Goal: Learn about a topic: Learn about a topic

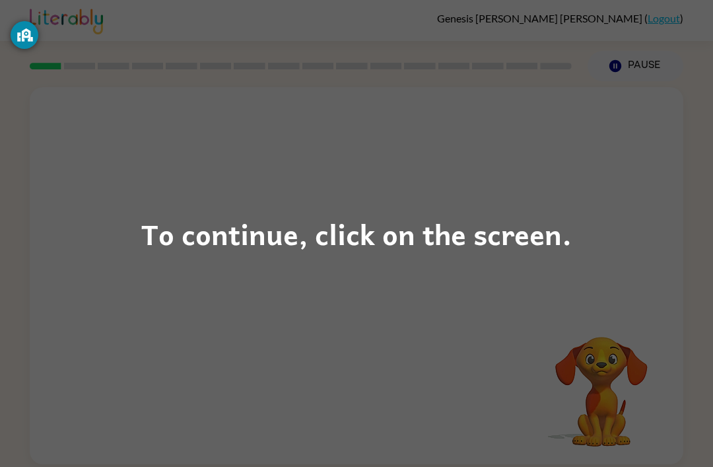
click at [499, 220] on div "To continue, click on the screen." at bounding box center [356, 233] width 430 height 45
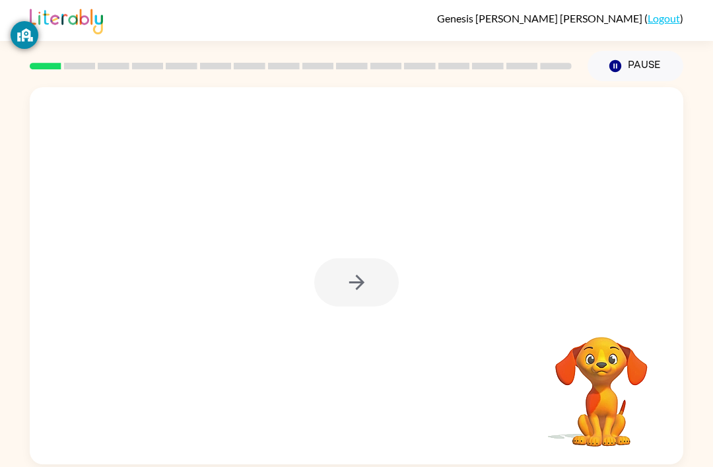
click at [364, 281] on div at bounding box center [356, 282] width 84 height 48
click at [366, 290] on icon "button" at bounding box center [356, 282] width 23 height 23
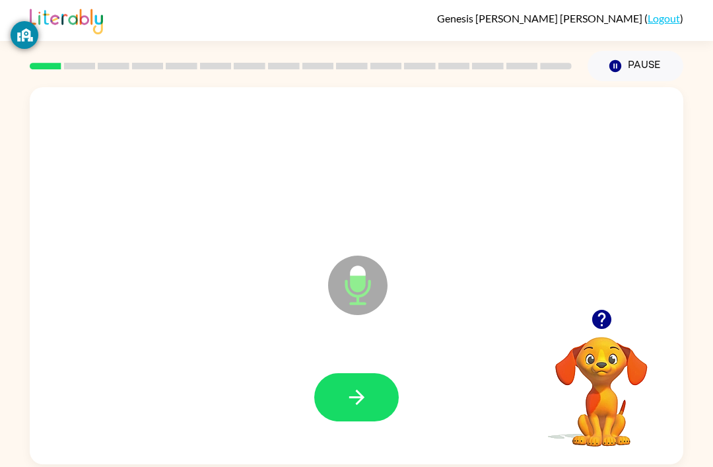
click at [362, 391] on icon "button" at bounding box center [356, 397] width 23 height 23
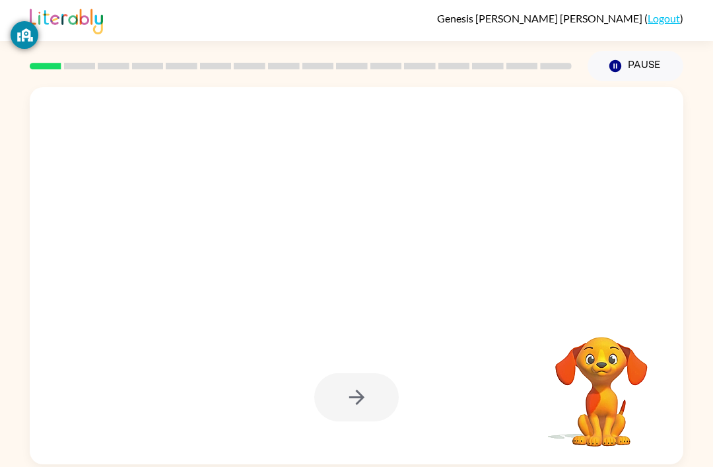
click at [364, 384] on div at bounding box center [356, 397] width 84 height 48
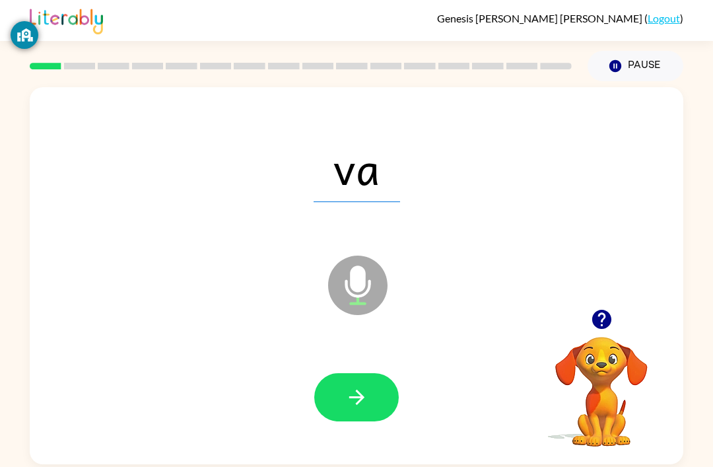
click at [365, 388] on icon "button" at bounding box center [356, 397] width 23 height 23
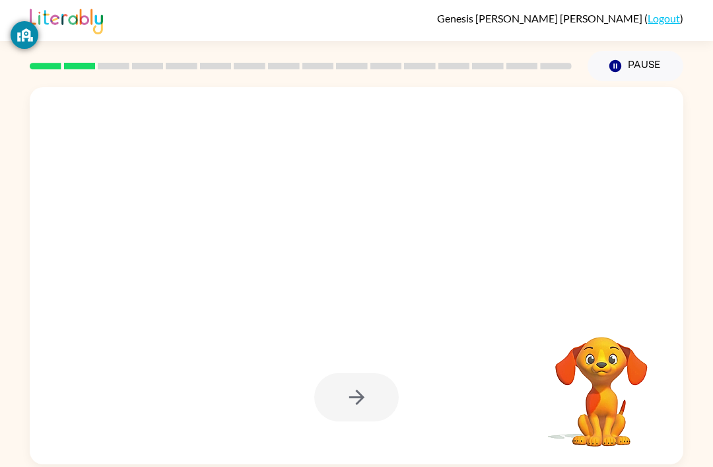
click at [380, 397] on div at bounding box center [356, 397] width 84 height 48
click at [372, 380] on div at bounding box center [356, 397] width 84 height 48
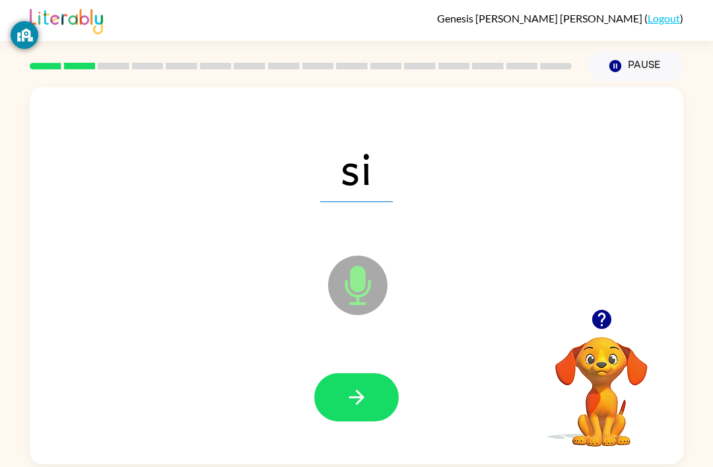
click at [368, 386] on button "button" at bounding box center [356, 397] width 84 height 48
click at [356, 394] on icon "button" at bounding box center [356, 397] width 23 height 23
click at [337, 409] on button "button" at bounding box center [356, 397] width 84 height 48
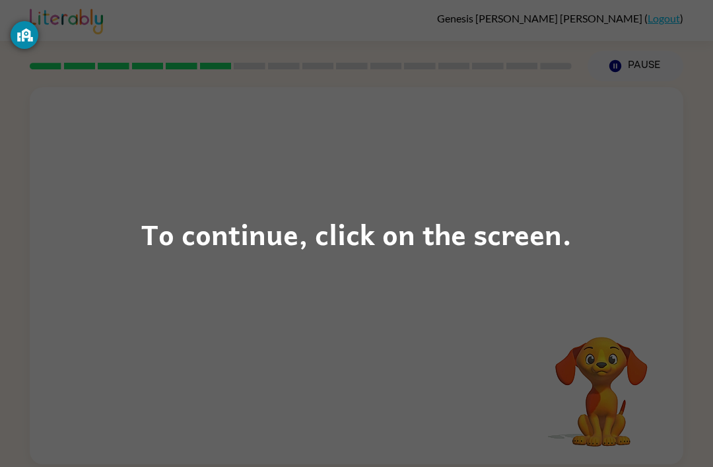
click at [365, 226] on div "To continue, click on the screen." at bounding box center [356, 233] width 430 height 45
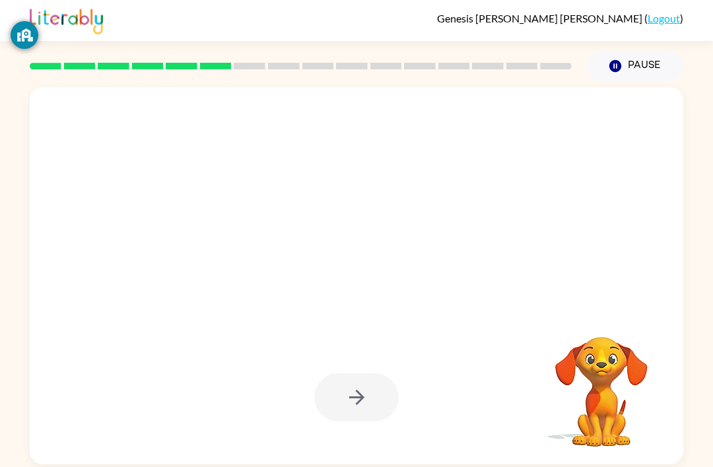
click at [349, 389] on div at bounding box center [356, 397] width 84 height 48
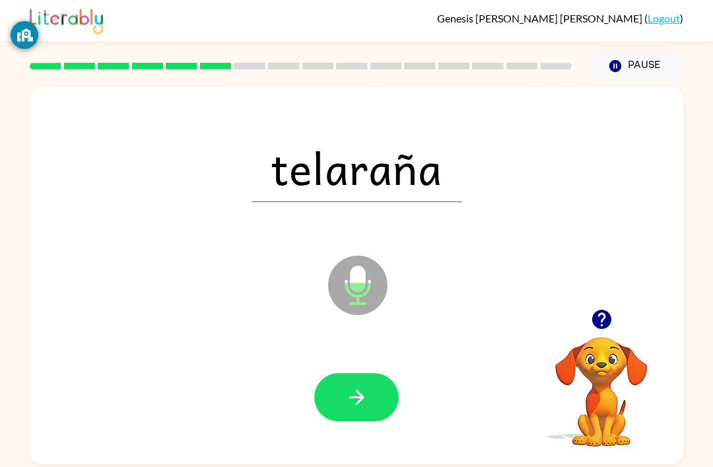
click at [355, 389] on icon "button" at bounding box center [356, 397] width 23 height 23
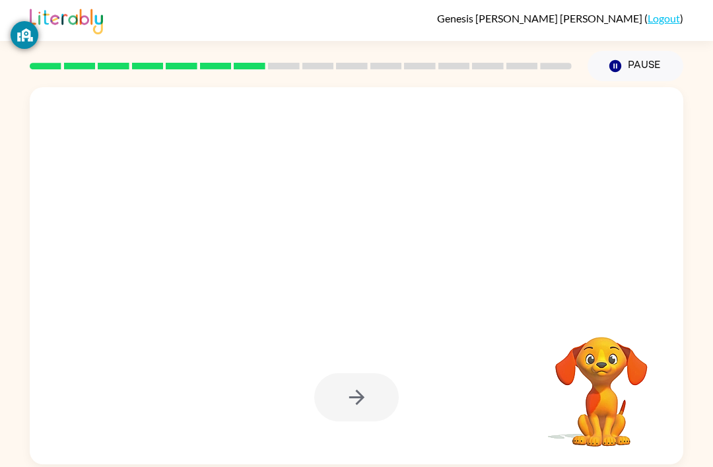
click at [373, 385] on div at bounding box center [356, 397] width 84 height 48
click at [365, 393] on div at bounding box center [356, 397] width 84 height 48
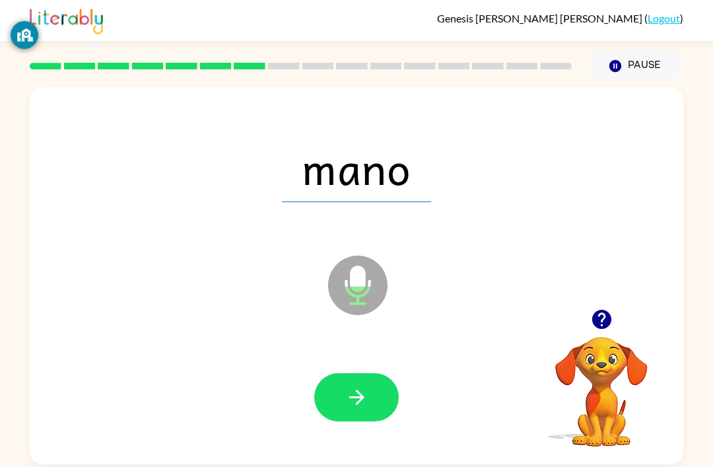
click at [376, 399] on button "button" at bounding box center [356, 397] width 84 height 48
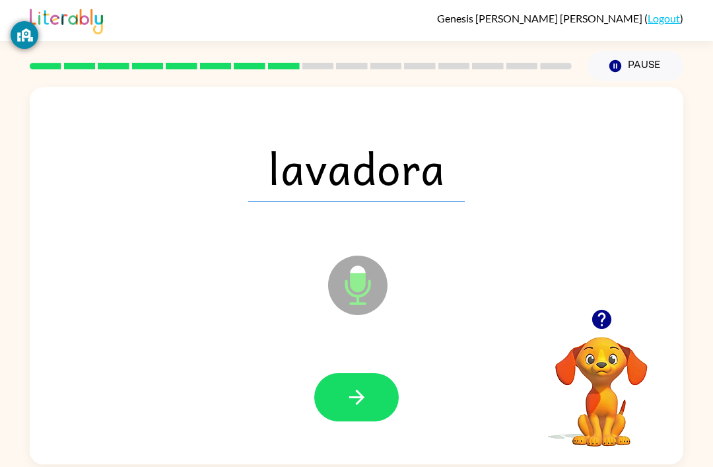
click at [360, 387] on button "button" at bounding box center [356, 397] width 84 height 48
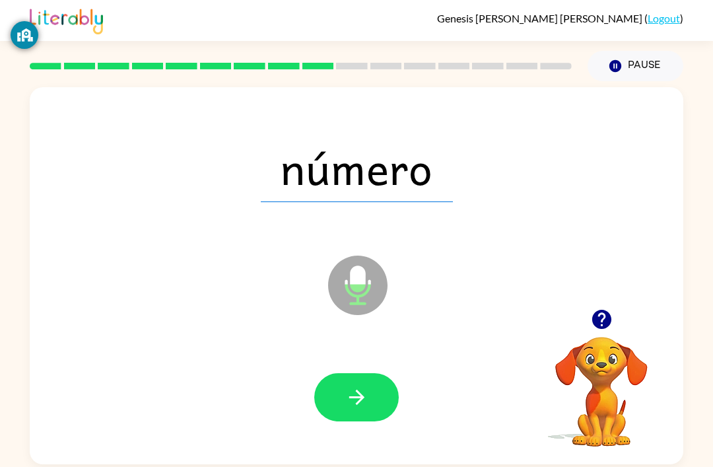
click at [354, 390] on icon "button" at bounding box center [356, 397] width 23 height 23
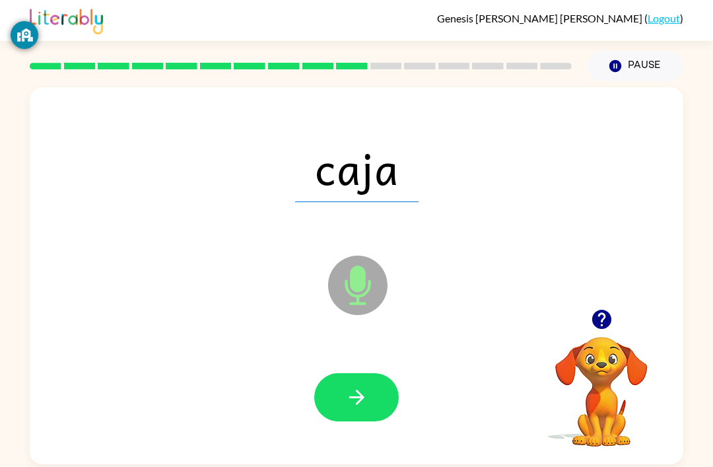
click at [367, 398] on icon "button" at bounding box center [356, 397] width 23 height 23
click at [338, 401] on button "button" at bounding box center [356, 397] width 84 height 48
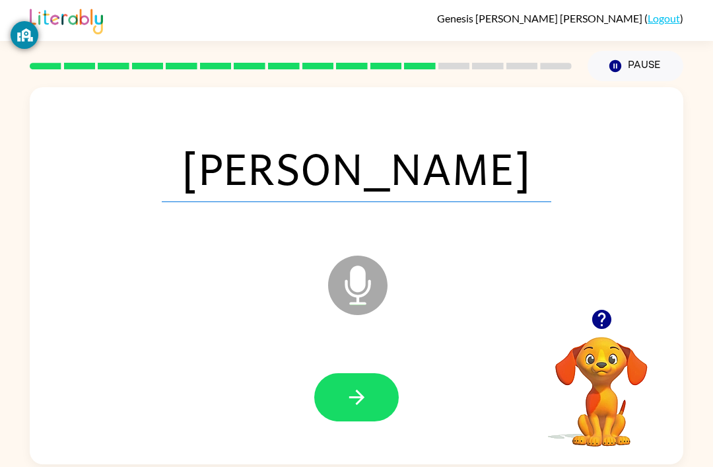
click at [384, 403] on button "button" at bounding box center [356, 397] width 84 height 48
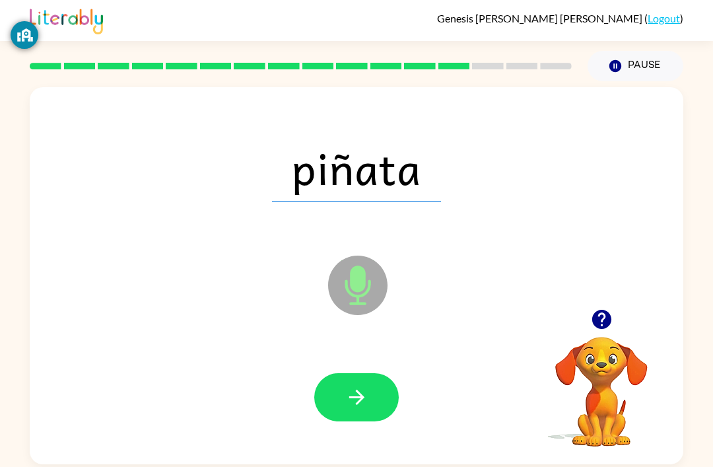
click at [362, 409] on icon "button" at bounding box center [356, 397] width 23 height 23
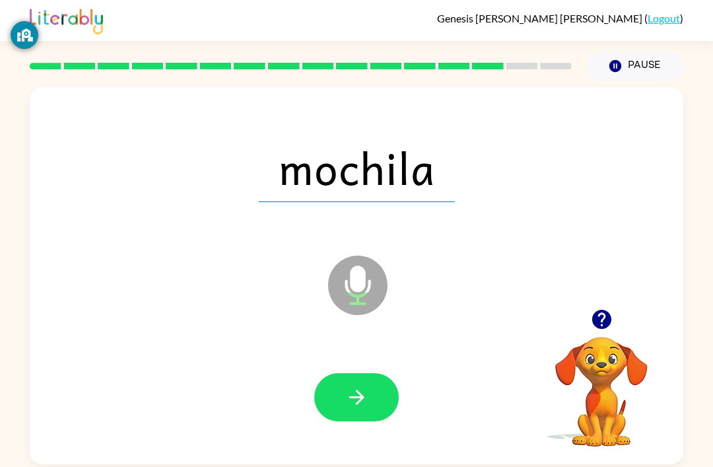
click at [352, 397] on icon "button" at bounding box center [356, 397] width 23 height 23
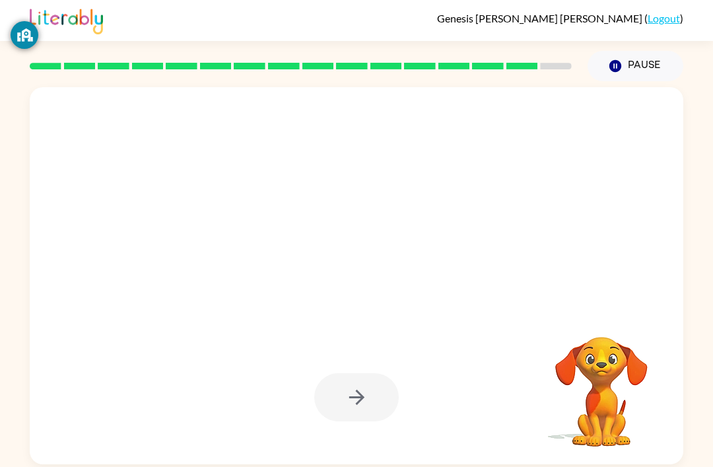
click at [376, 384] on div at bounding box center [356, 397] width 84 height 48
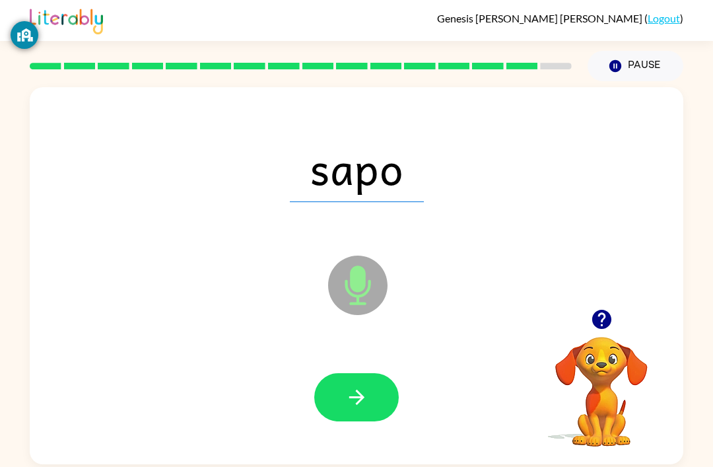
click at [374, 389] on button "button" at bounding box center [356, 397] width 84 height 48
